Goal: Information Seeking & Learning: Learn about a topic

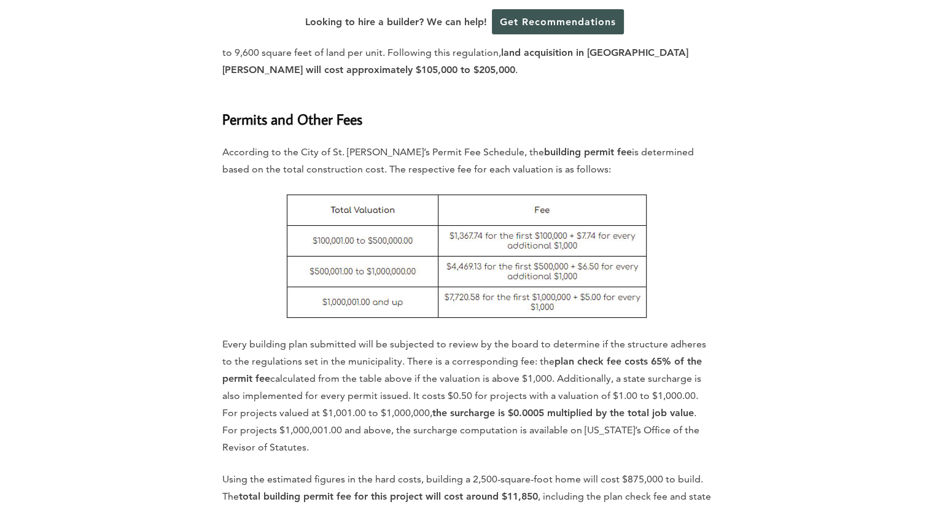
scroll to position [3992, 0]
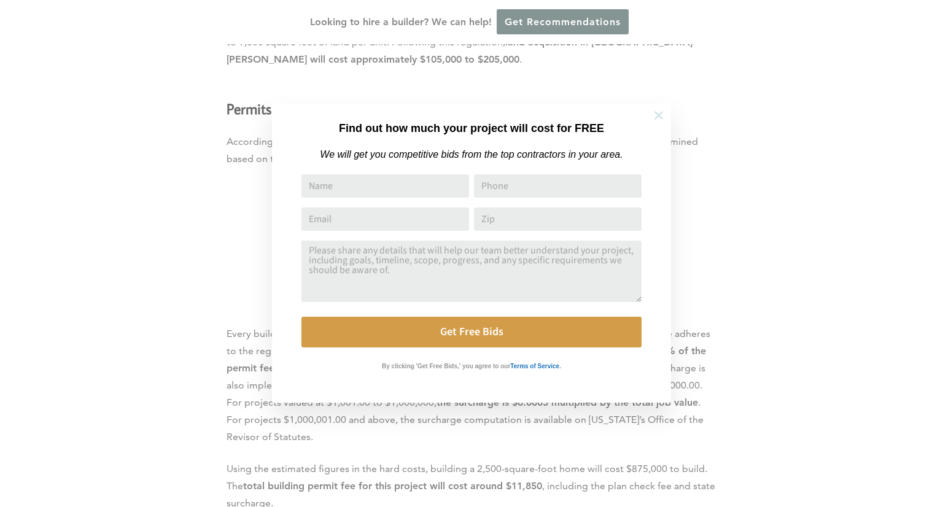
click at [656, 113] on icon at bounding box center [659, 115] width 9 height 9
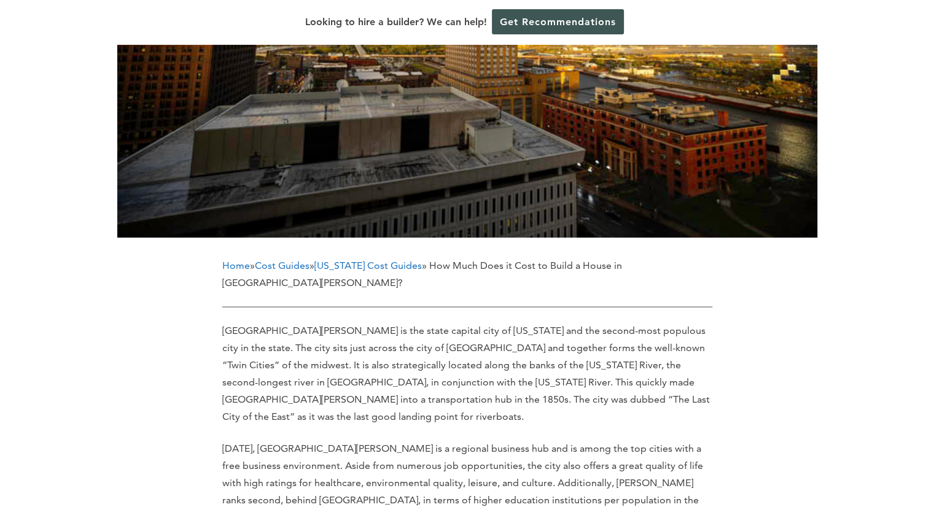
scroll to position [491, 0]
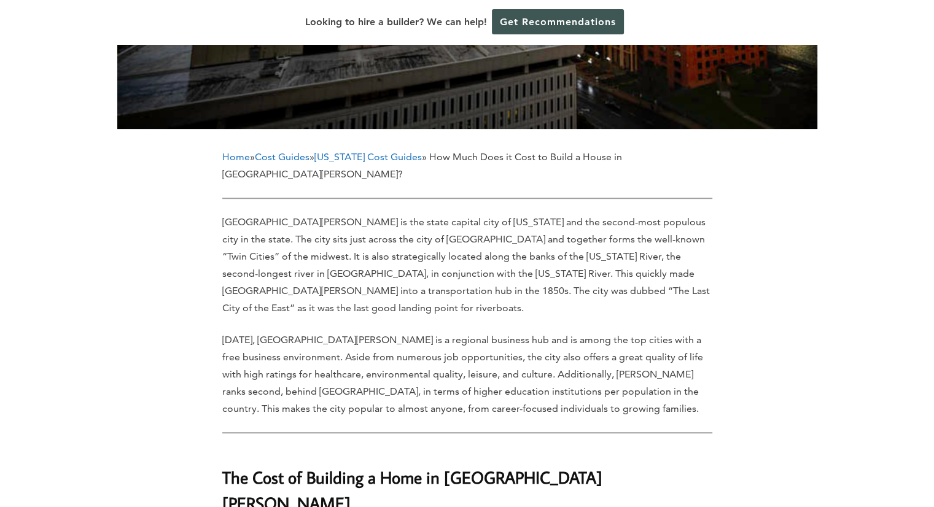
click at [392, 151] on link "[US_STATE] Cost Guides" at bounding box center [367, 157] width 107 height 12
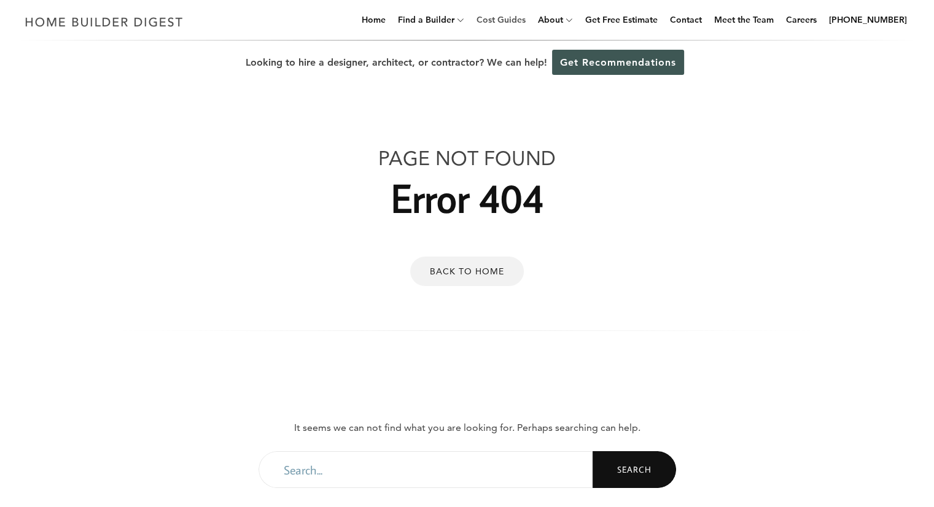
click at [512, 18] on link "Cost Guides" at bounding box center [501, 19] width 59 height 39
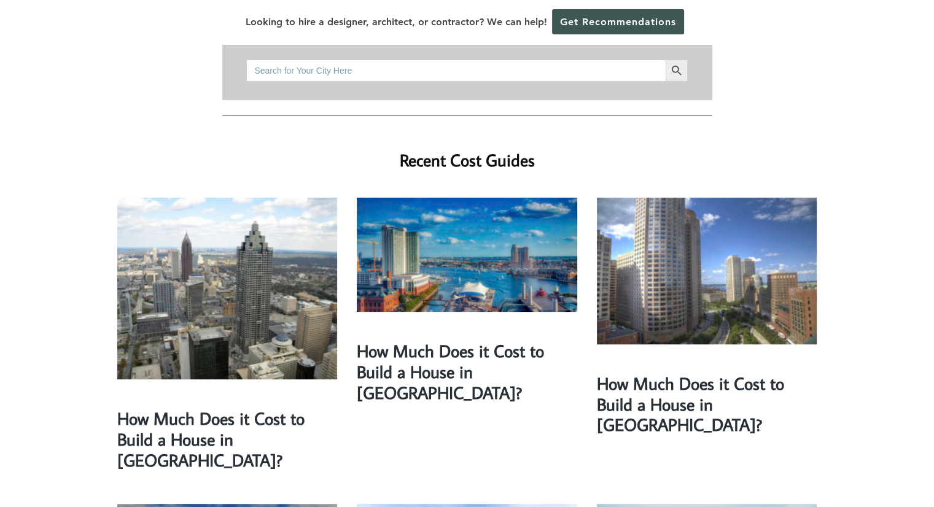
scroll to position [184, 0]
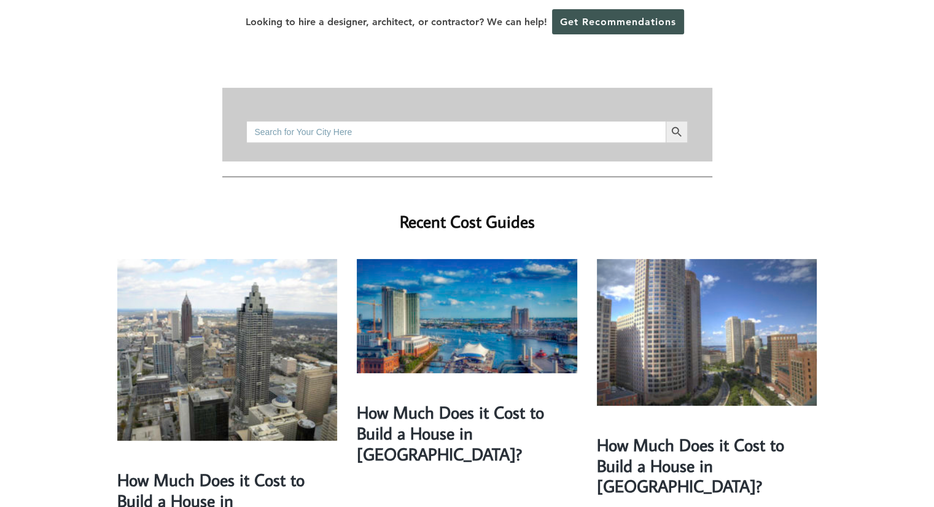
click at [487, 121] on input "Search for:" at bounding box center [455, 132] width 419 height 22
type input "minneapolis"
click at [666, 121] on button "Search Button" at bounding box center [677, 132] width 22 height 22
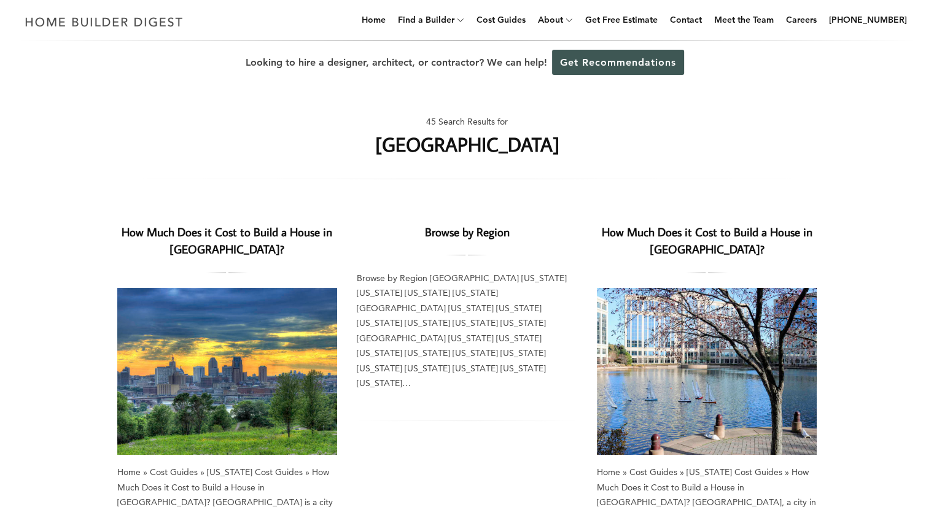
click at [238, 240] on h2 "How Much Does it Cost to Build a House in Minneapolis?" at bounding box center [227, 242] width 220 height 36
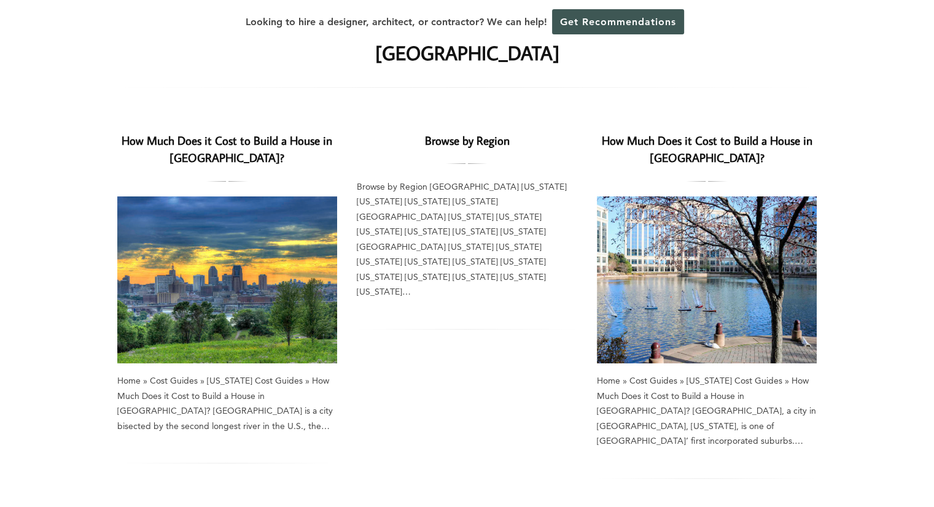
scroll to position [123, 0]
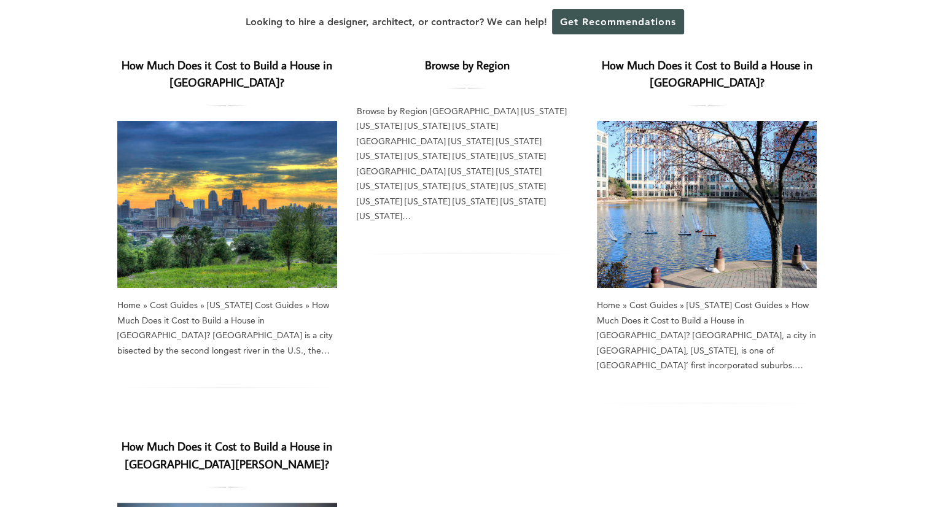
click at [260, 244] on img at bounding box center [227, 204] width 220 height 167
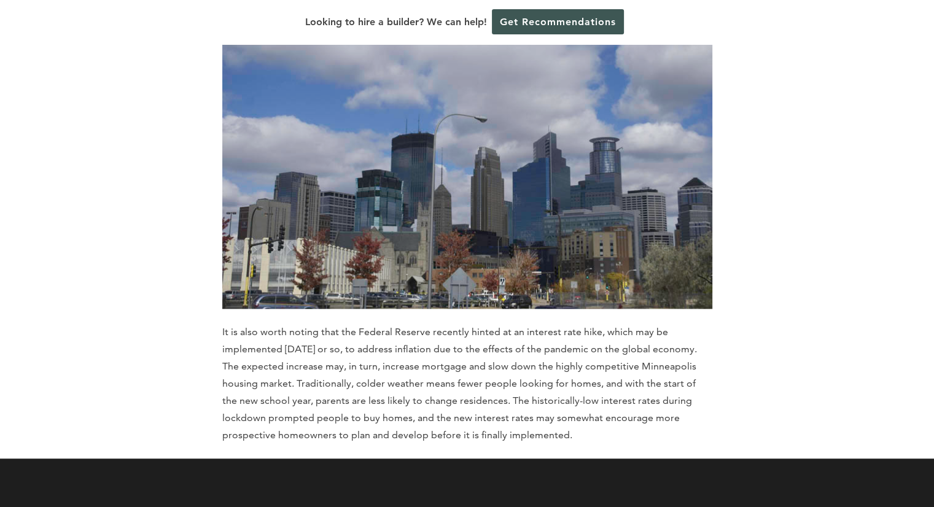
scroll to position [5957, 0]
